Goal: Information Seeking & Learning: Learn about a topic

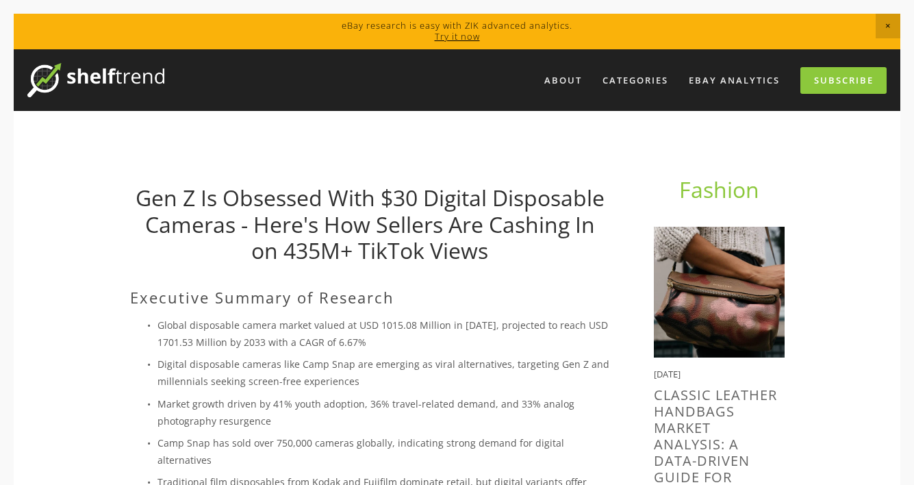
scroll to position [199, 0]
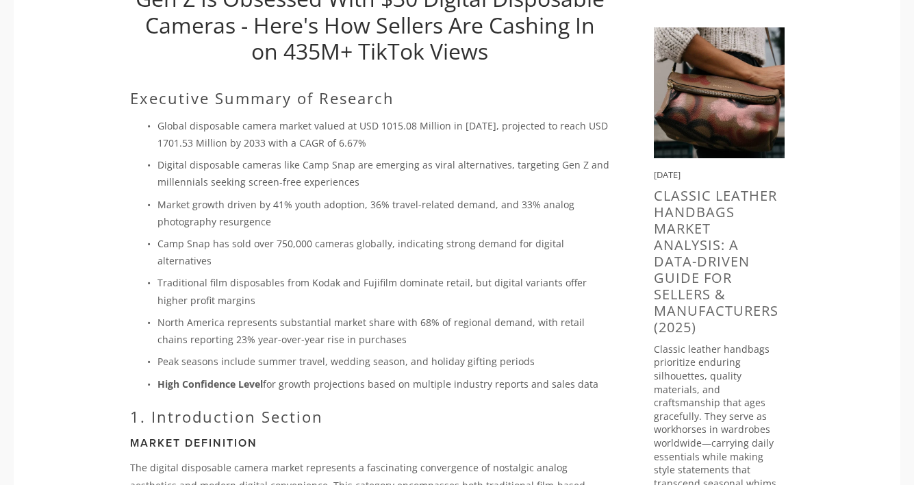
click at [357, 145] on p "Global disposable camera market valued at USD 1015.08 Million in [DATE], projec…" at bounding box center [384, 134] width 453 height 34
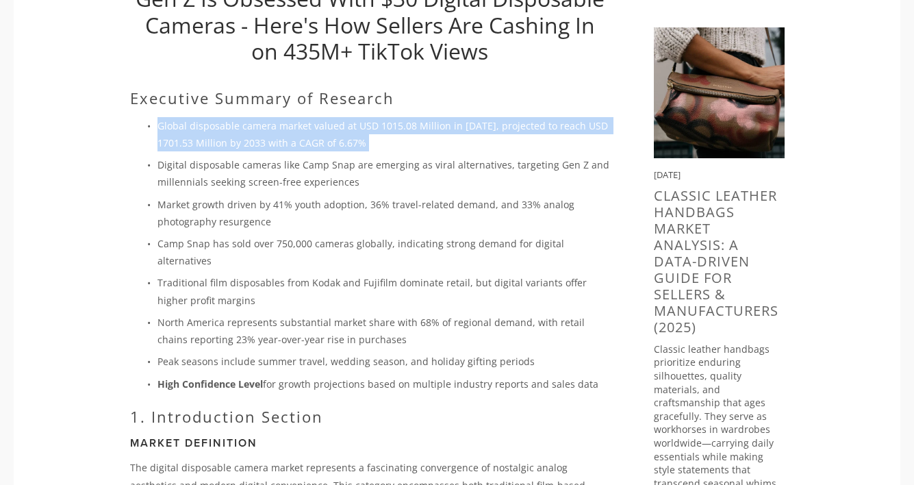
click at [357, 145] on p "Global disposable camera market valued at USD 1015.08 Million in [DATE], projec…" at bounding box center [384, 134] width 453 height 34
click at [319, 136] on p "Global disposable camera market valued at USD 1015.08 Million in [DATE], projec…" at bounding box center [384, 134] width 453 height 34
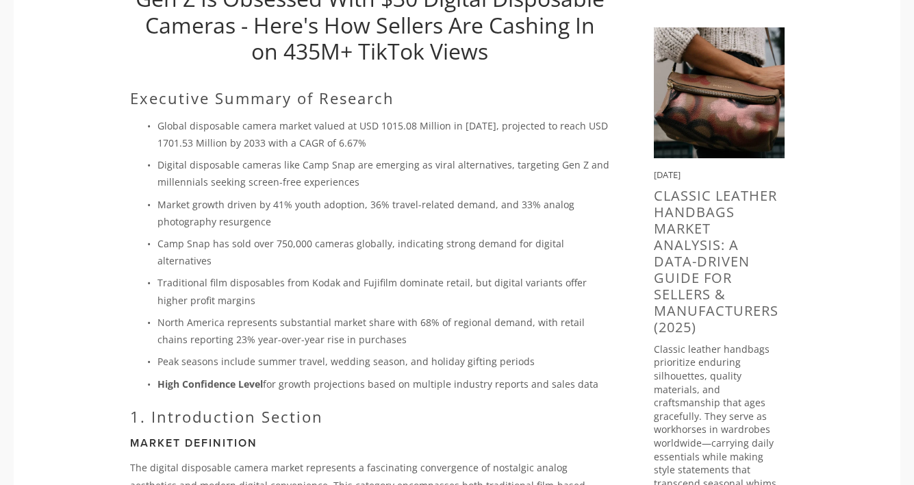
scroll to position [623, 0]
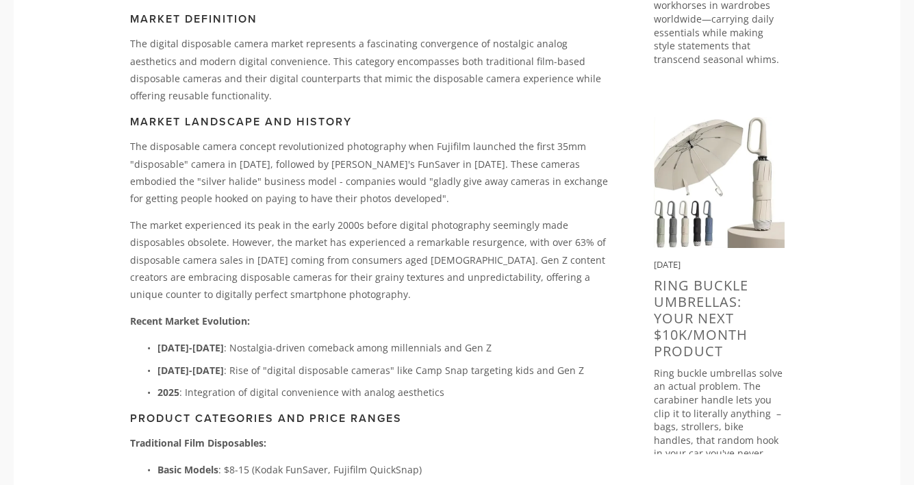
click at [220, 243] on p "The market experienced its peak in the early 2000s before digital photography s…" at bounding box center [370, 259] width 480 height 86
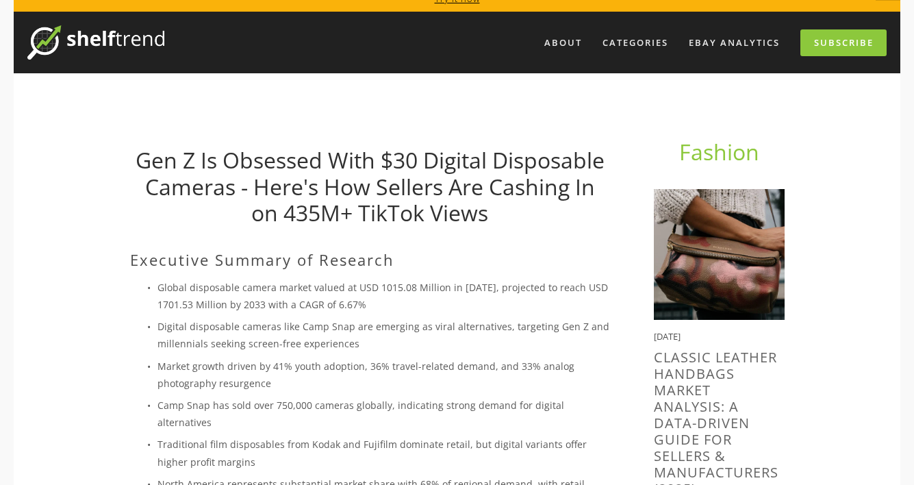
scroll to position [0, 0]
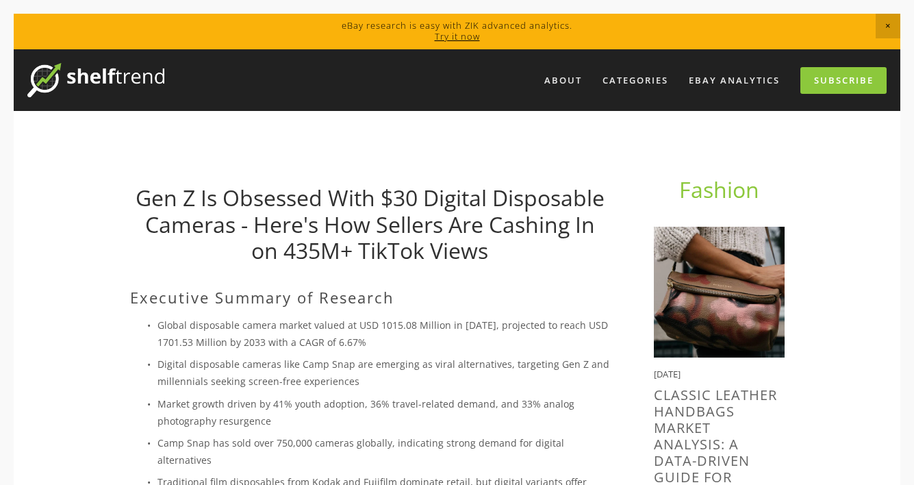
click at [336, 224] on link "Gen Z Is Obsessed With $30 Digital Disposable Cameras - Here's How Sellers Are …" at bounding box center [370, 224] width 469 height 82
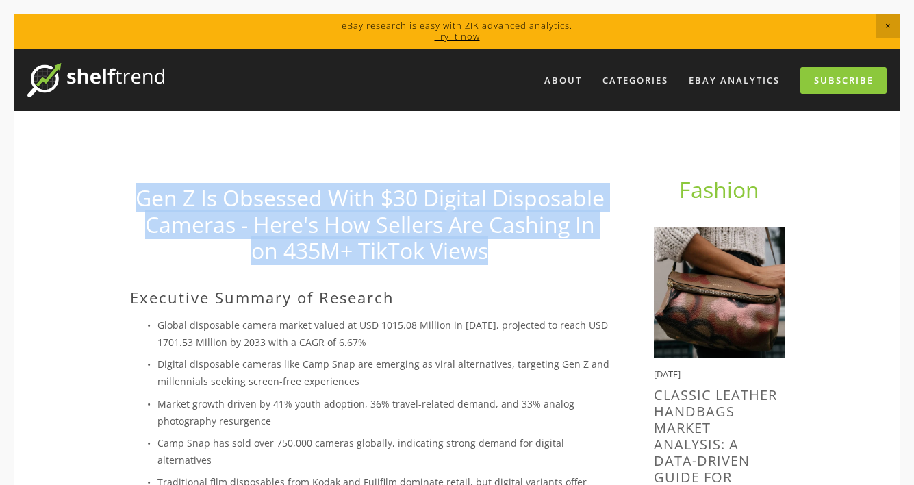
drag, startPoint x: 125, startPoint y: 199, endPoint x: 576, endPoint y: 260, distance: 454.7
copy link "Gen Z Is Obsessed With $30 Digital Disposable Cameras - Here's How Sellers Are …"
